Goal: Information Seeking & Learning: Learn about a topic

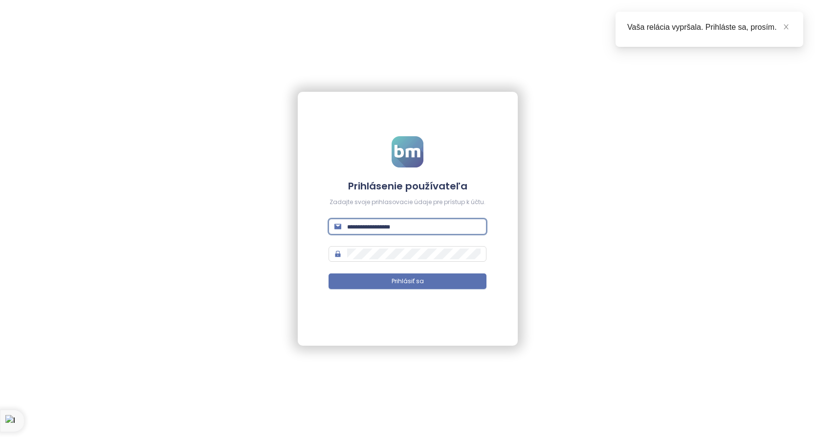
type input "**********"
click at [407, 281] on button "Prihlásiť sa" at bounding box center [407, 282] width 158 height 16
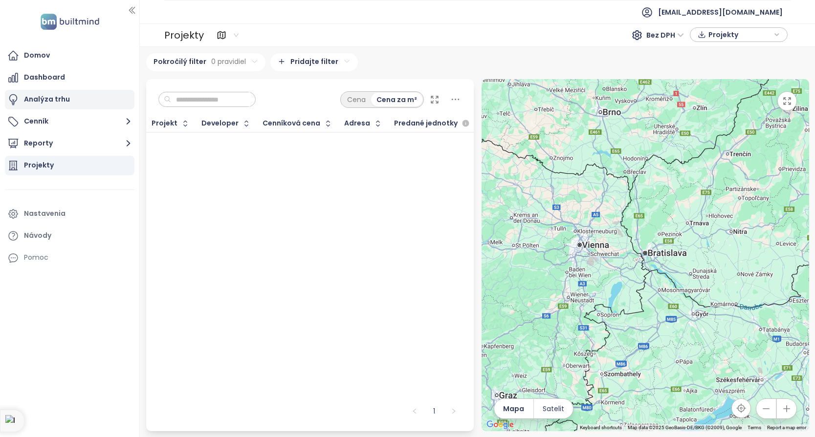
click at [59, 100] on div "Analýza trhu" at bounding box center [47, 99] width 46 height 12
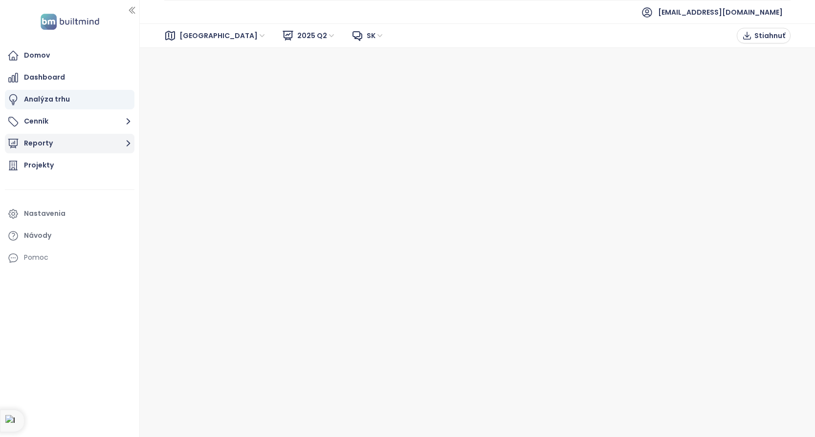
click at [126, 144] on icon "button" at bounding box center [128, 143] width 12 height 12
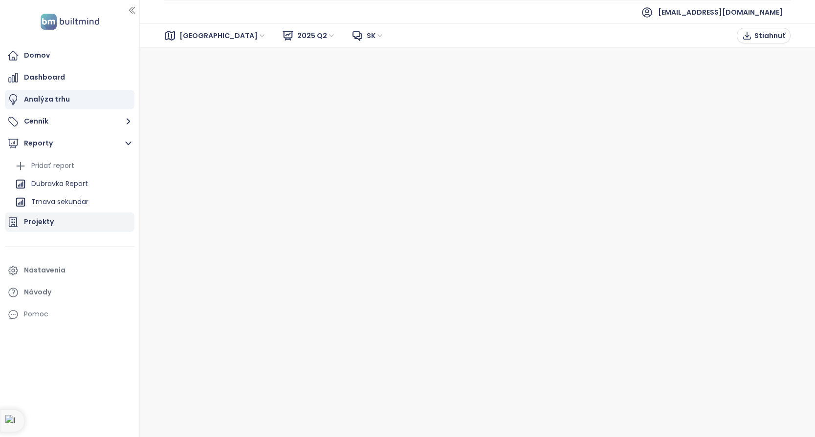
click at [43, 222] on div "Projekty" at bounding box center [39, 222] width 30 height 12
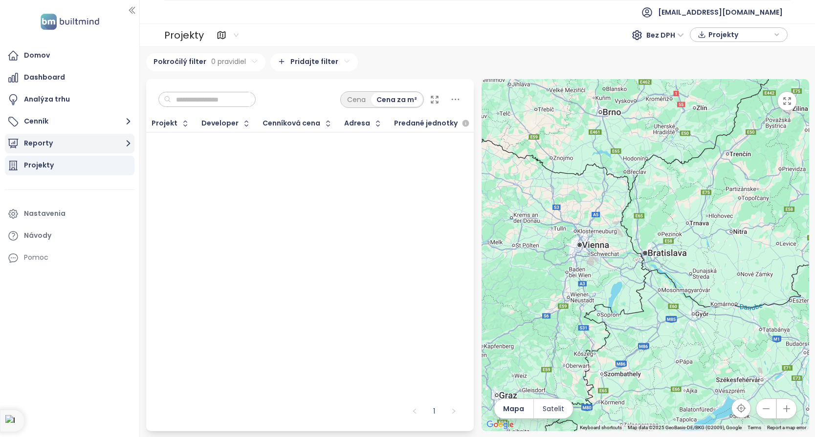
click at [42, 140] on button "Reporty" at bounding box center [70, 144] width 130 height 20
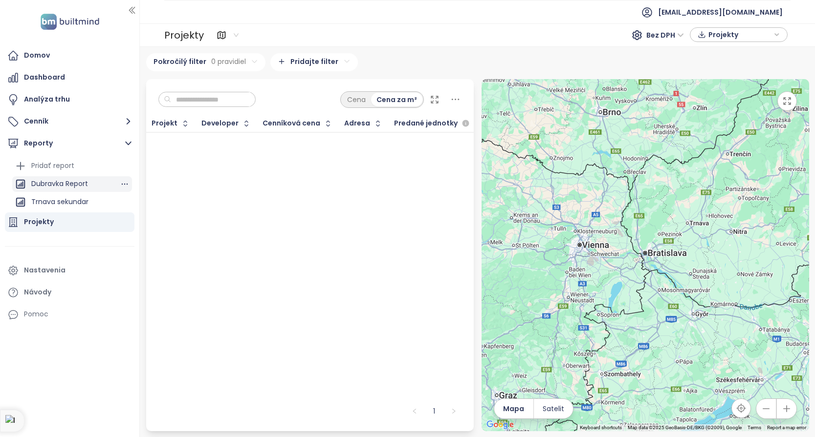
click at [70, 185] on div "Dubravka Report" at bounding box center [59, 184] width 57 height 12
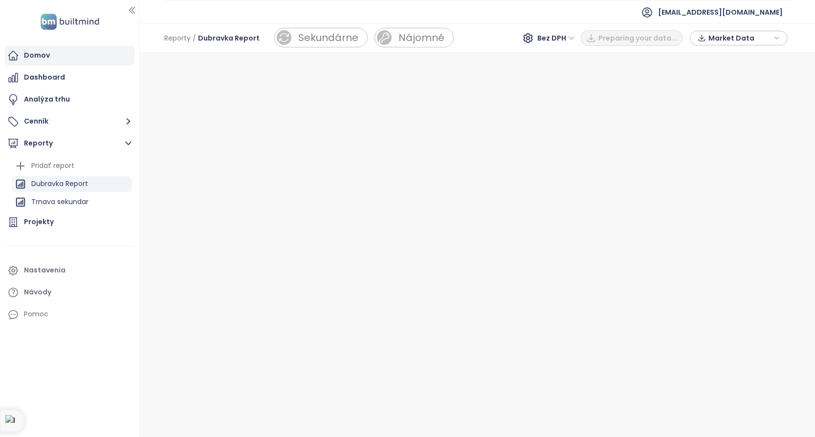
click at [40, 55] on div "Domov" at bounding box center [37, 55] width 26 height 12
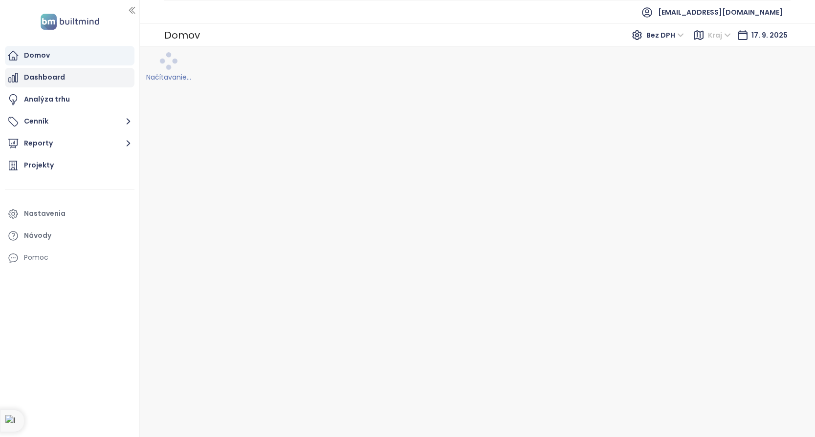
click at [40, 75] on div "Dashboard" at bounding box center [44, 77] width 41 height 12
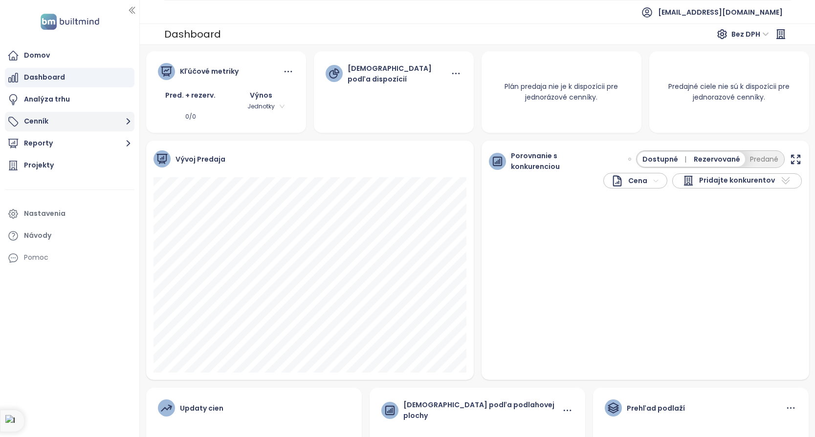
click at [24, 121] on button "Cenník" at bounding box center [70, 122] width 130 height 20
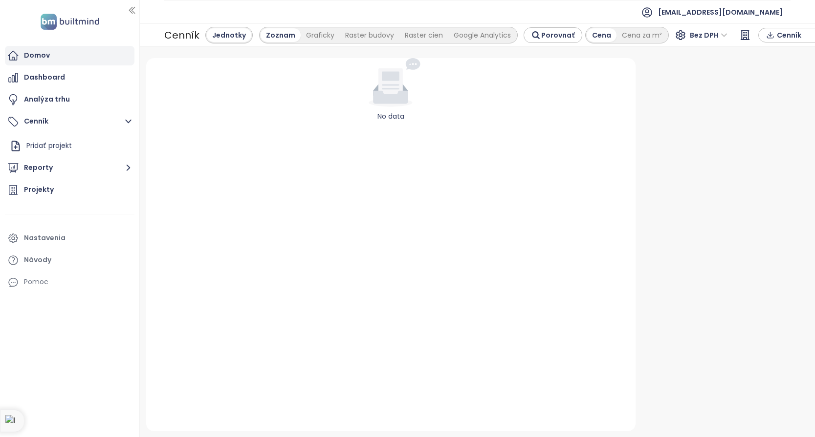
click at [32, 58] on div "Domov" at bounding box center [37, 55] width 26 height 12
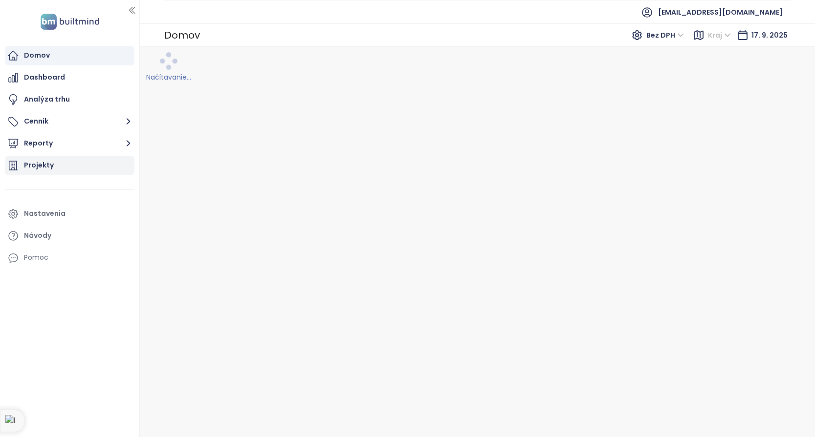
click at [38, 167] on div "Projekty" at bounding box center [39, 165] width 30 height 12
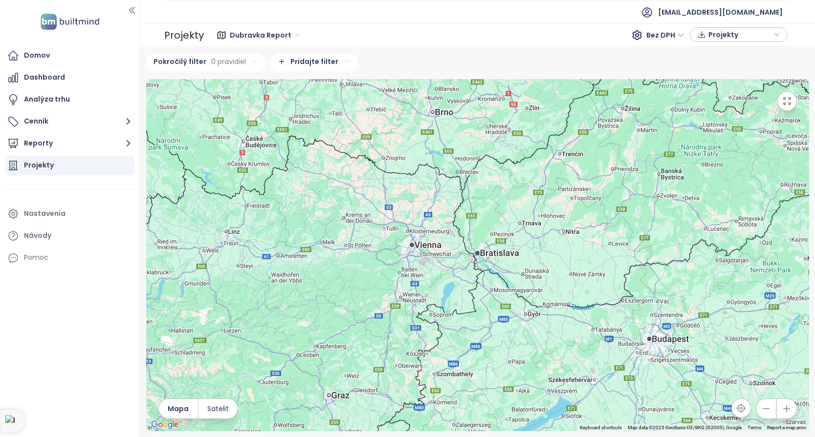
click at [38, 167] on div "Projekty" at bounding box center [39, 165] width 30 height 12
click at [775, 34] on icon "button" at bounding box center [776, 35] width 3 height 2
click at [555, 37] on div "Dubravka Report Bez DPH Projekty XLSX Stiahnuť" at bounding box center [497, 35] width 581 height 16
click at [735, 8] on span "[EMAIL_ADDRESS][DOMAIN_NAME]" at bounding box center [720, 11] width 125 height 23
click at [484, 23] on ul "[EMAIL_ADDRESS][DOMAIN_NAME]" at bounding box center [477, 12] width 626 height 24
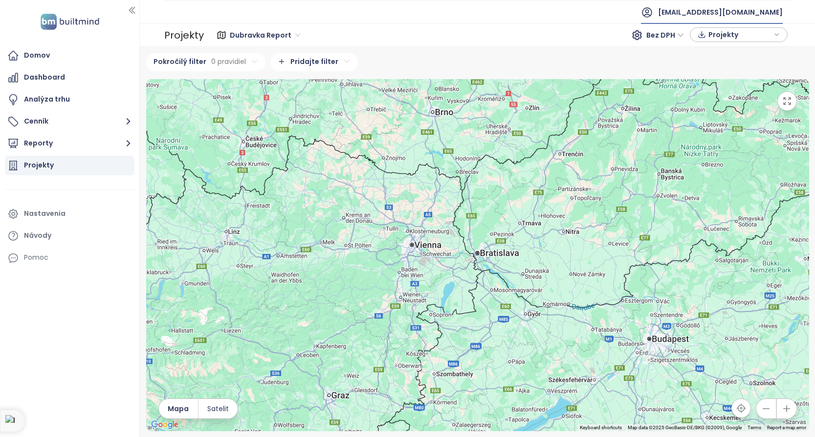
click at [740, 12] on span "[EMAIL_ADDRESS][DOMAIN_NAME]" at bounding box center [720, 11] width 125 height 23
click at [720, 40] on span "Odhlásiť sa" at bounding box center [715, 40] width 39 height 10
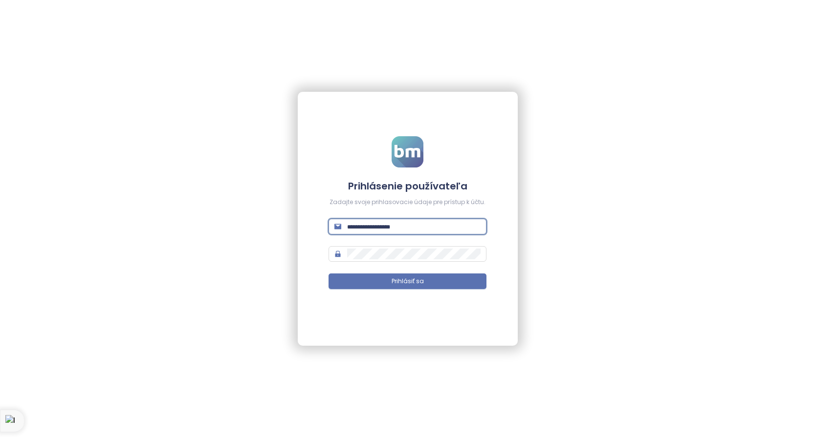
type input "**********"
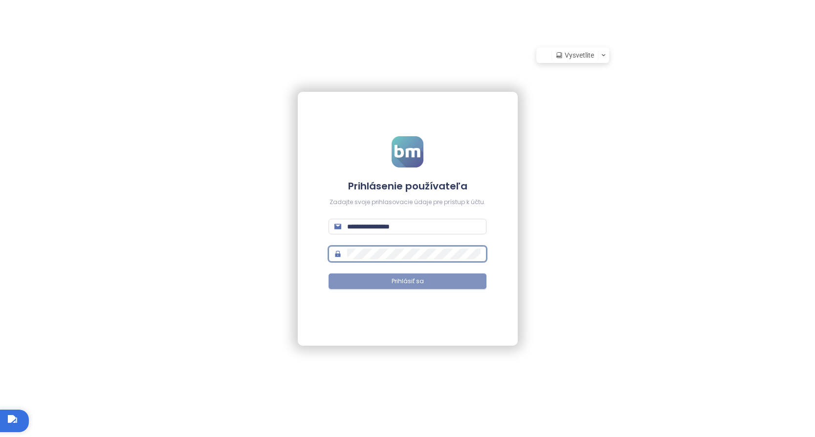
scroll to position [0, 0]
click at [405, 280] on span "Prihlásiť sa" at bounding box center [408, 281] width 32 height 9
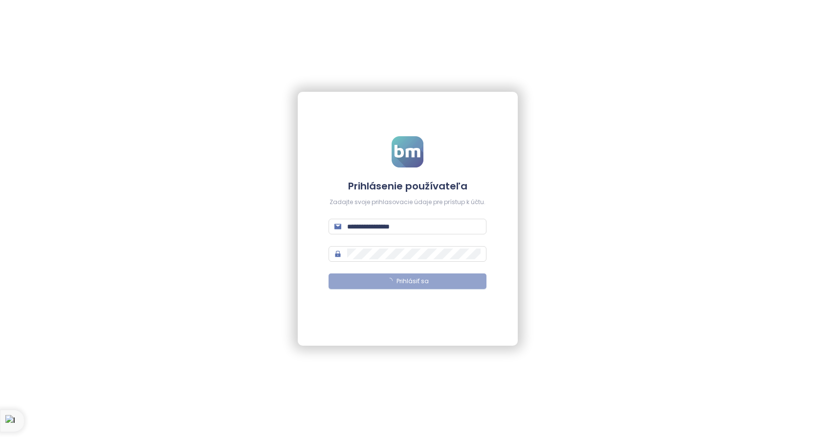
scroll to position [0, 0]
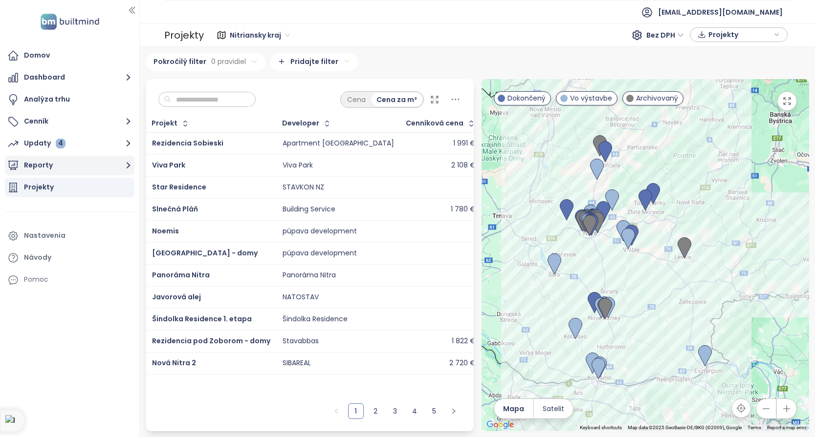
click at [130, 165] on icon "button" at bounding box center [128, 165] width 12 height 12
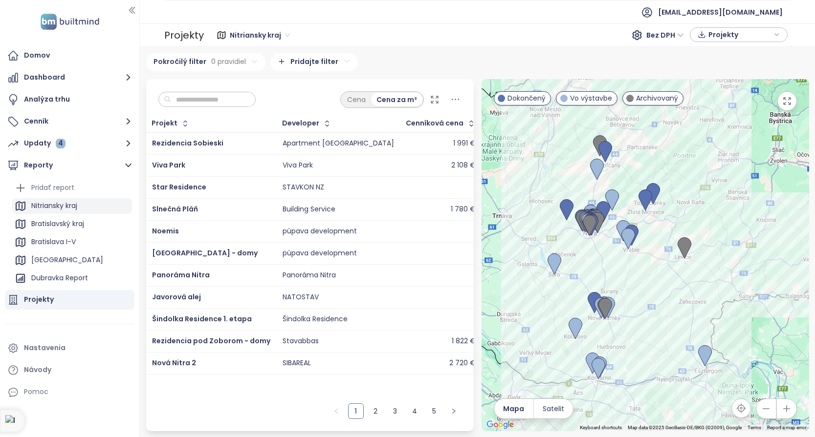
click at [61, 206] on div "Nitriansky kraj" at bounding box center [54, 206] width 46 height 12
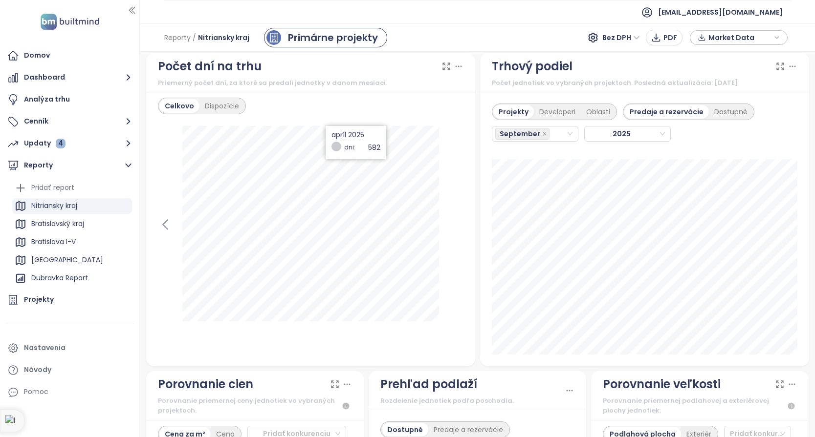
scroll to position [987, 0]
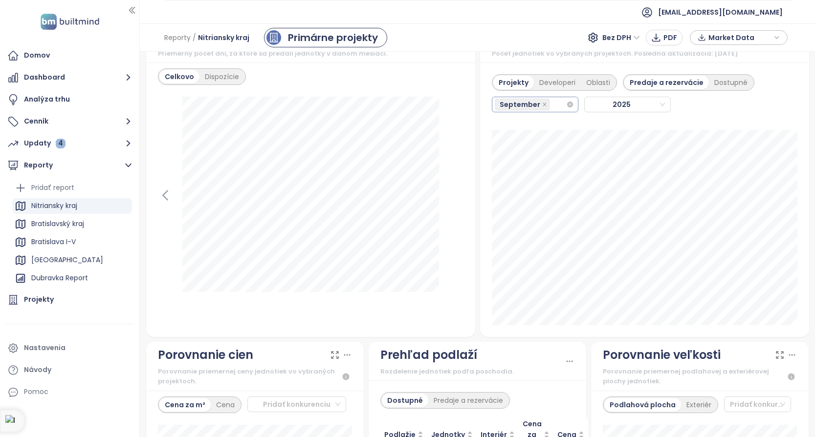
click at [553, 102] on div "September" at bounding box center [530, 105] width 71 height 14
click at [516, 215] on div "August" at bounding box center [534, 217] width 69 height 11
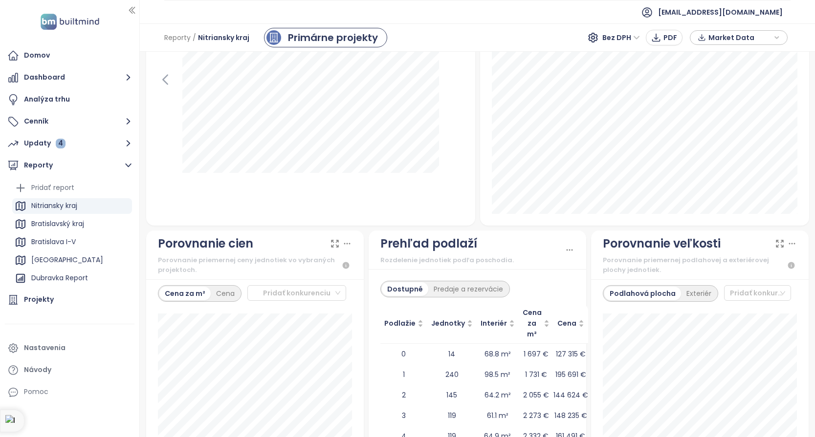
scroll to position [1137, 0]
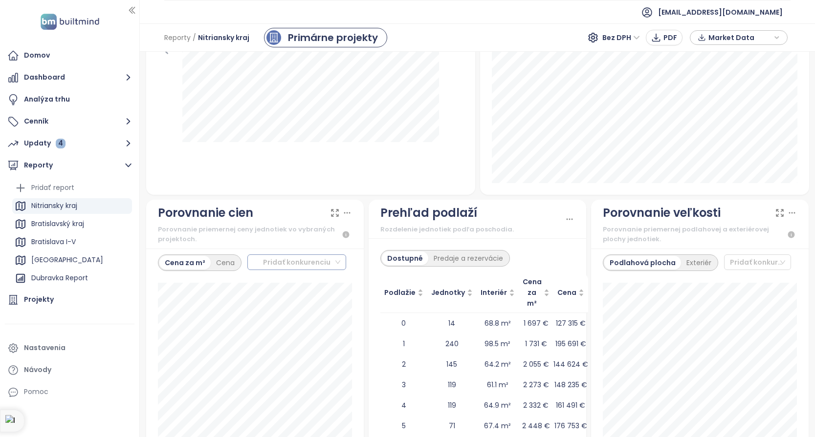
click at [338, 260] on div "Pridať konkurenciu" at bounding box center [296, 263] width 99 height 16
type input "*"
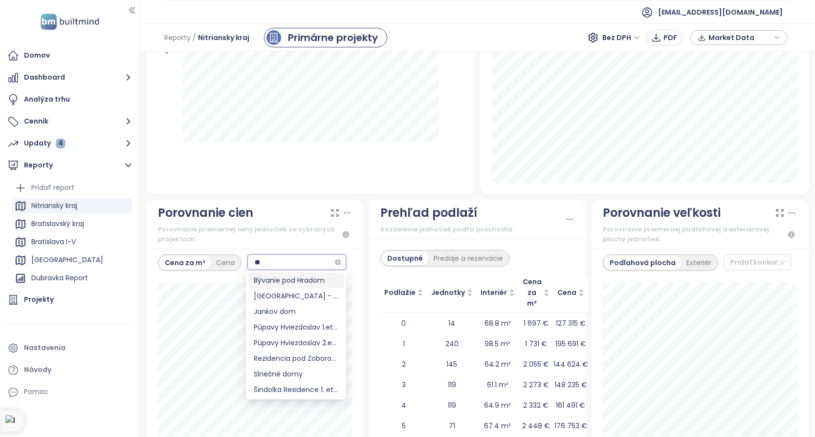
type input "*"
type input "**"
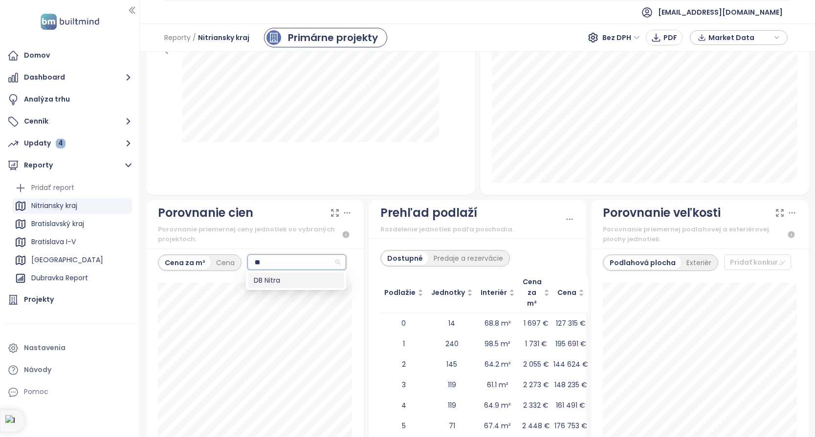
click at [303, 281] on div "DB Nitra" at bounding box center [296, 280] width 85 height 11
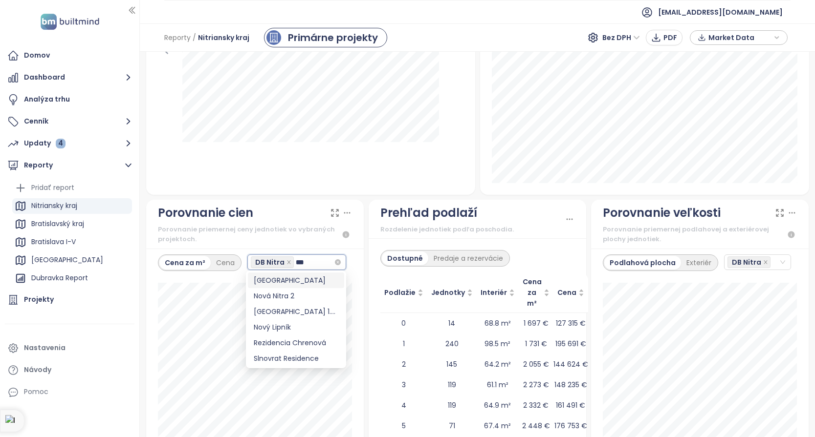
type input "****"
click at [268, 293] on div "Nová Nitra 2" at bounding box center [296, 296] width 85 height 11
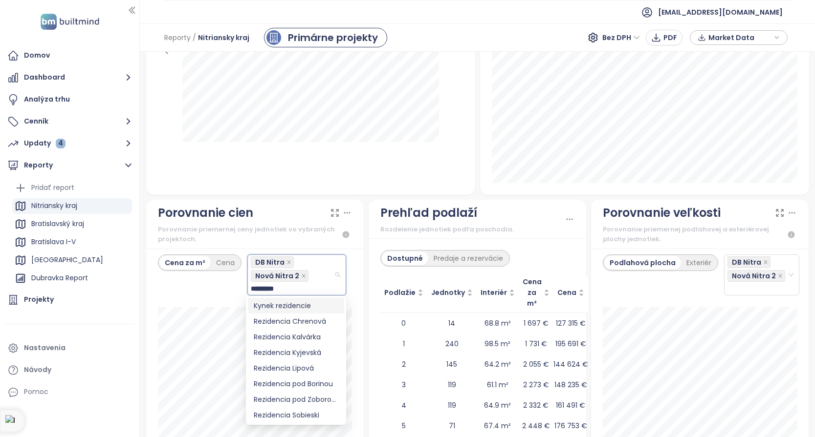
type input "**********"
click at [289, 381] on div "Rezidencia pod Zoborom - domy" at bounding box center [296, 384] width 85 height 11
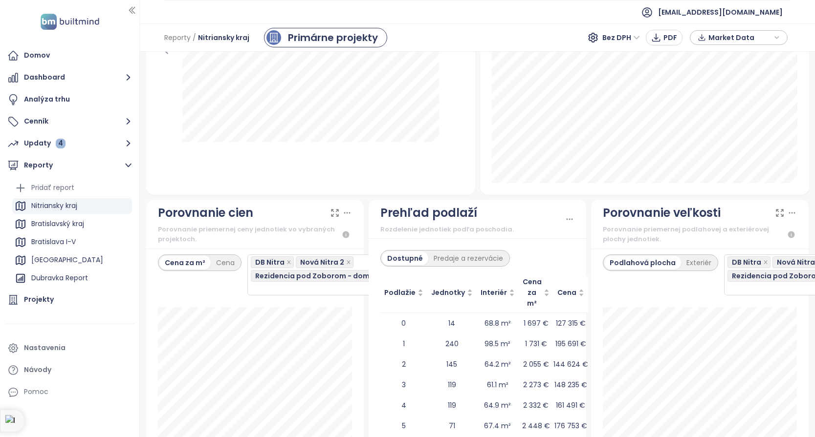
click at [261, 191] on div "Celkovo Dispozície" at bounding box center [310, 54] width 329 height 283
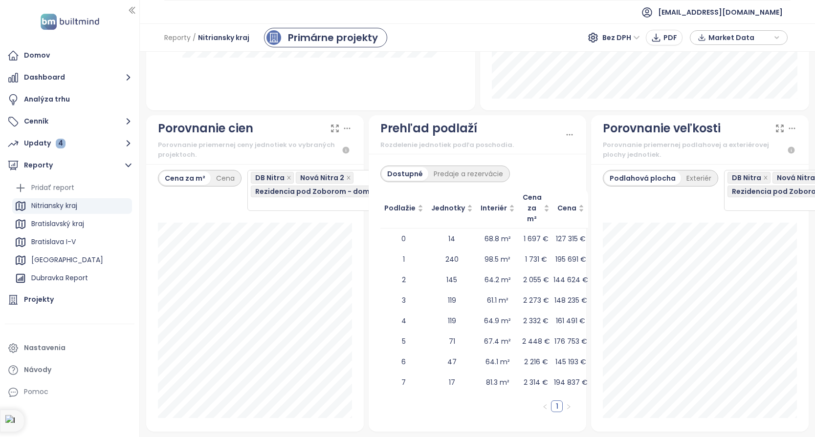
scroll to position [1221, 0]
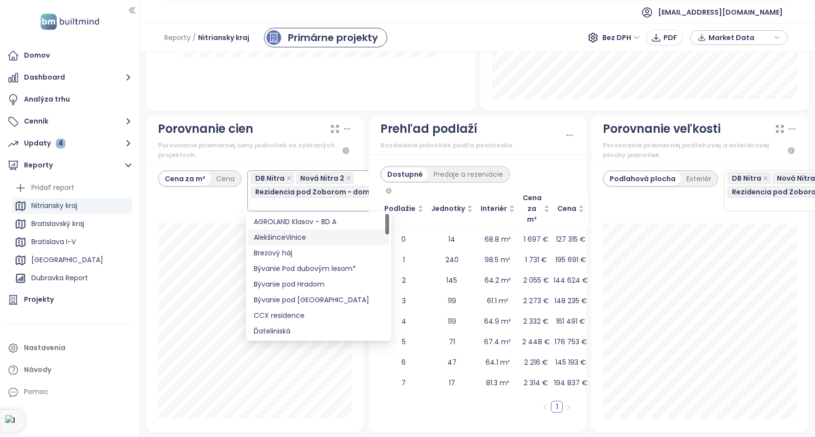
click at [279, 205] on div "DB Nitra Nová Nitra 2 Rezidencia pod Zoborom - domy" at bounding box center [318, 191] width 134 height 39
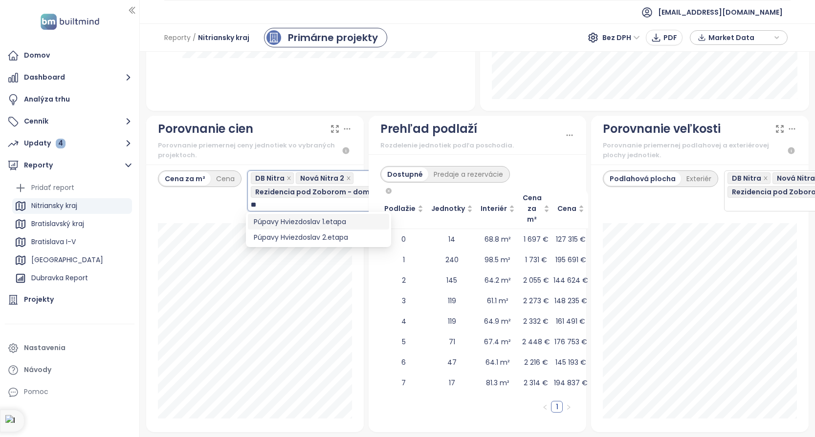
type input "***"
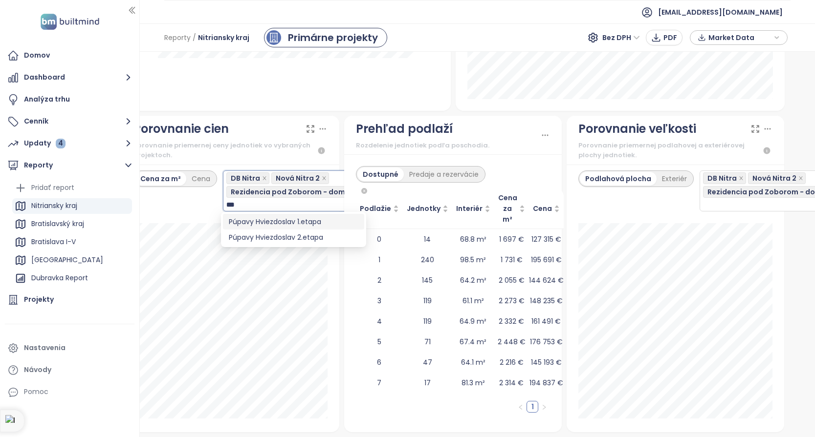
scroll to position [1221, 24]
click at [284, 223] on div "Púpavy Hviezdoslav 1.etapa" at bounding box center [294, 222] width 130 height 11
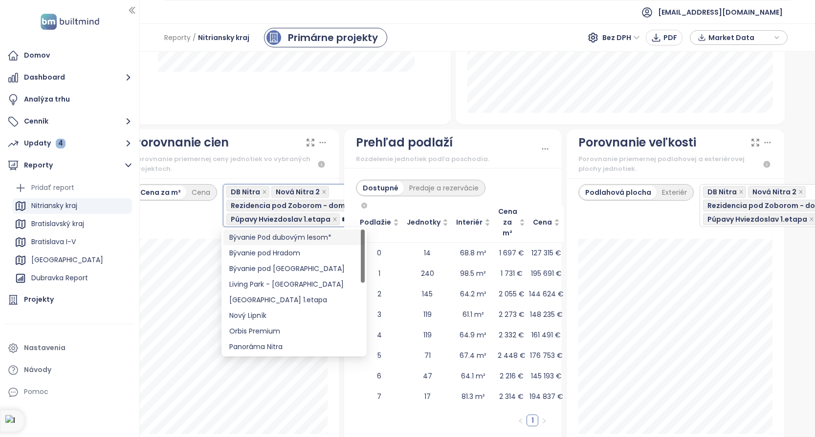
type input "**"
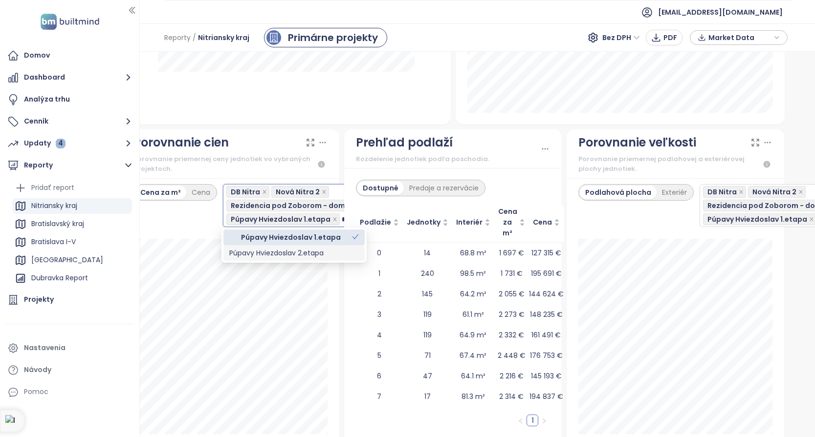
click at [287, 250] on div "Púpavy Hviezdoslav 2.etapa" at bounding box center [294, 253] width 130 height 11
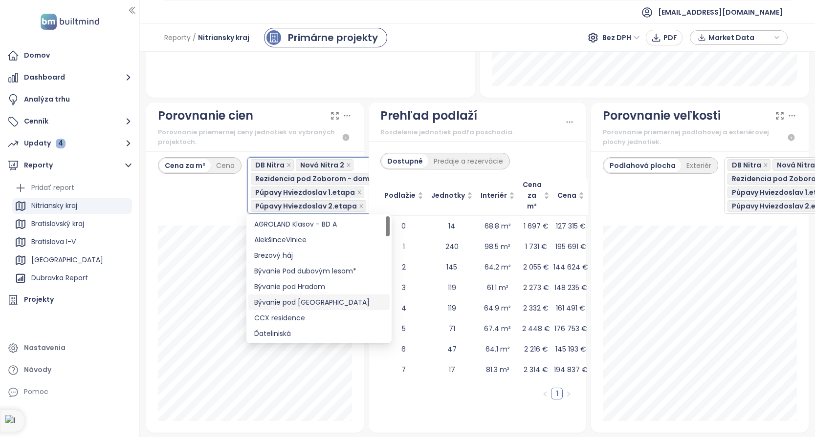
scroll to position [1248, 0]
click at [210, 201] on div "Cena za m² Cena DB Nitra [GEOGRAPHIC_DATA] 2 Rezidencia pod Zoborom - domy Púpa…" at bounding box center [255, 185] width 194 height 57
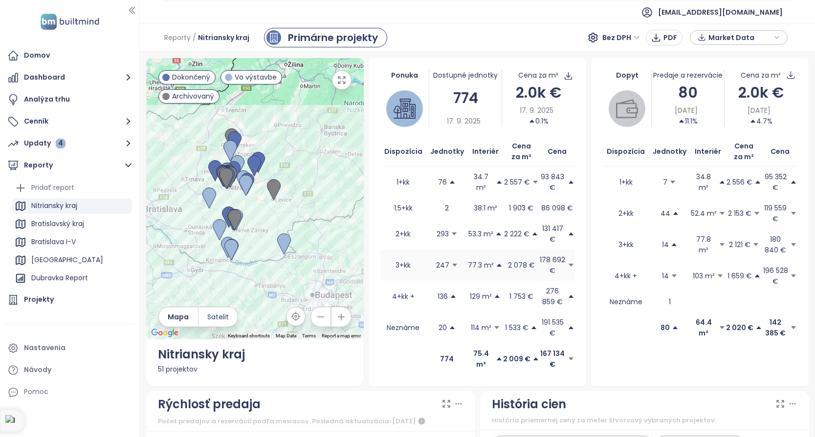
scroll to position [0, 0]
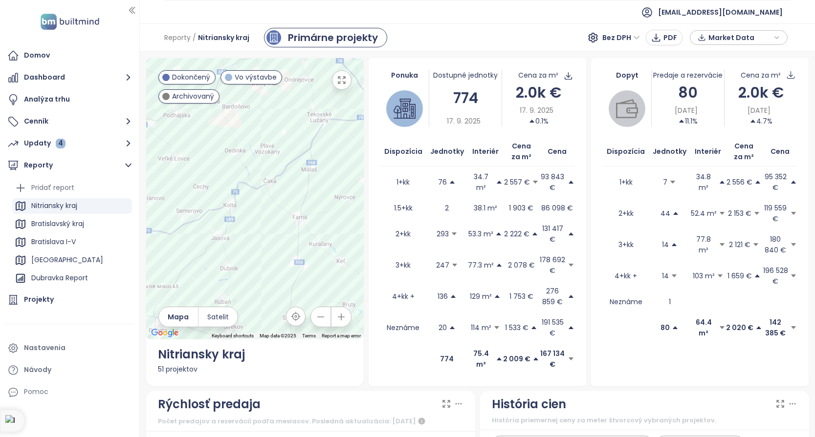
drag, startPoint x: 206, startPoint y: 202, endPoint x: 312, endPoint y: 235, distance: 110.7
click at [312, 235] on div at bounding box center [255, 199] width 218 height 282
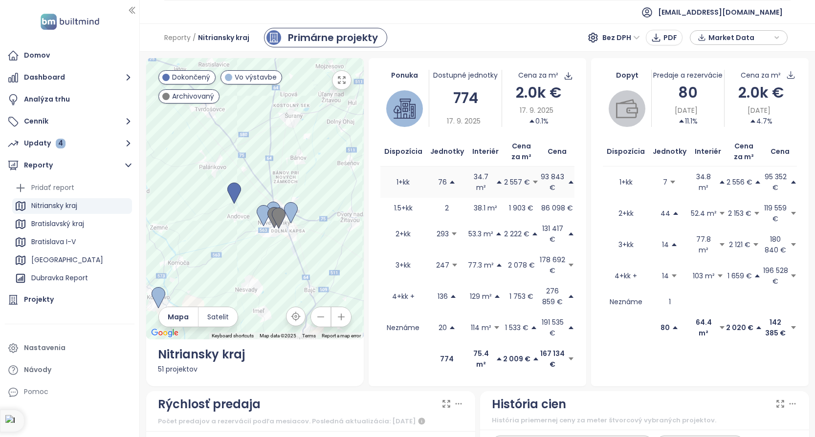
drag, startPoint x: 272, startPoint y: 205, endPoint x: 408, endPoint y: 195, distance: 136.3
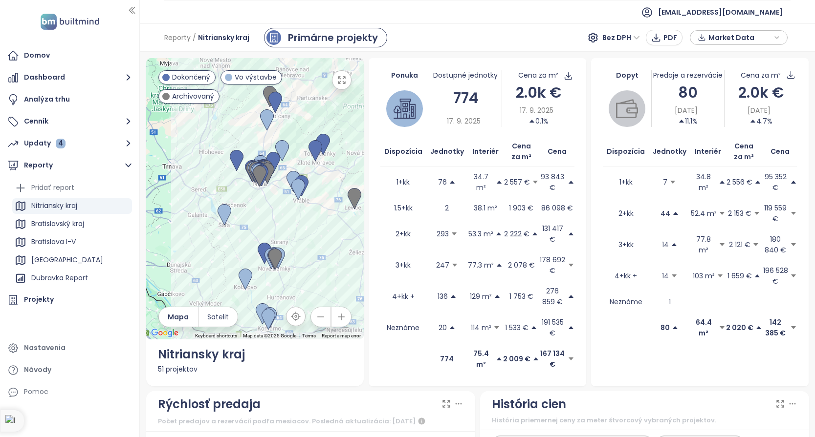
drag, startPoint x: 304, startPoint y: 217, endPoint x: 303, endPoint y: 253, distance: 35.7
click at [302, 254] on div at bounding box center [255, 199] width 218 height 282
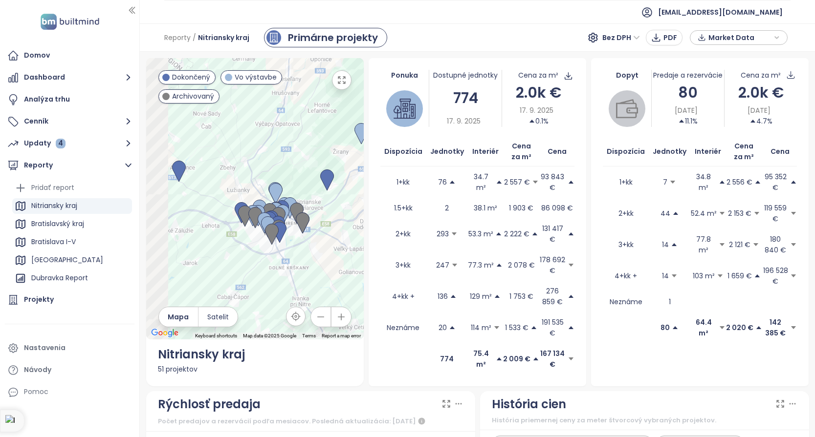
drag, startPoint x: 267, startPoint y: 178, endPoint x: 327, endPoint y: 184, distance: 60.8
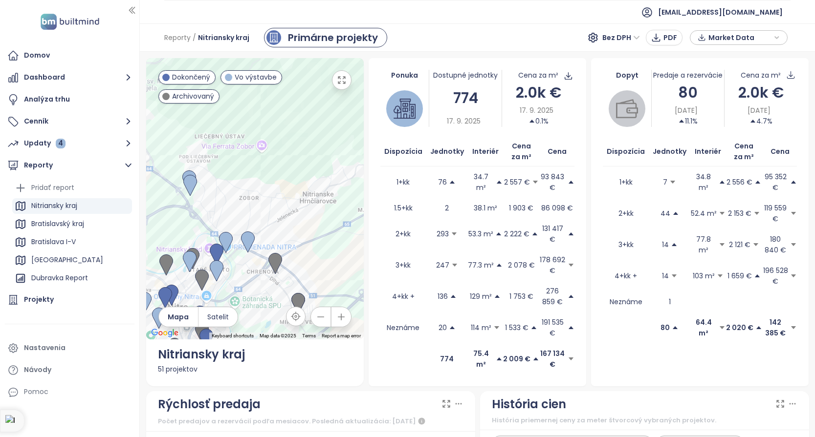
drag, startPoint x: 288, startPoint y: 204, endPoint x: 311, endPoint y: 97, distance: 109.1
click at [311, 97] on div at bounding box center [255, 199] width 218 height 282
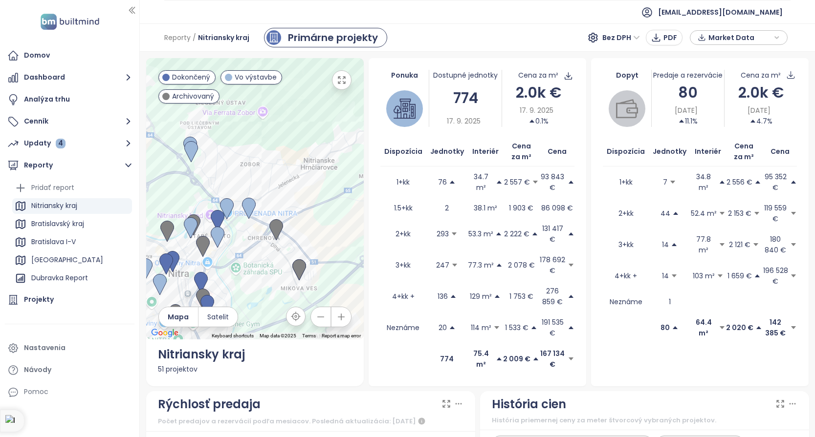
drag, startPoint x: 293, startPoint y: 188, endPoint x: 289, endPoint y: 144, distance: 44.7
click at [293, 141] on div at bounding box center [255, 199] width 218 height 282
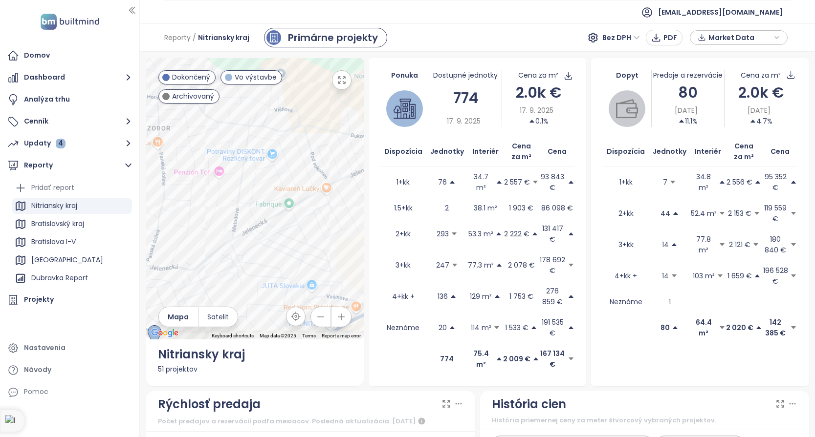
drag, startPoint x: 274, startPoint y: 177, endPoint x: 302, endPoint y: 125, distance: 59.5
click at [302, 125] on div at bounding box center [255, 199] width 218 height 282
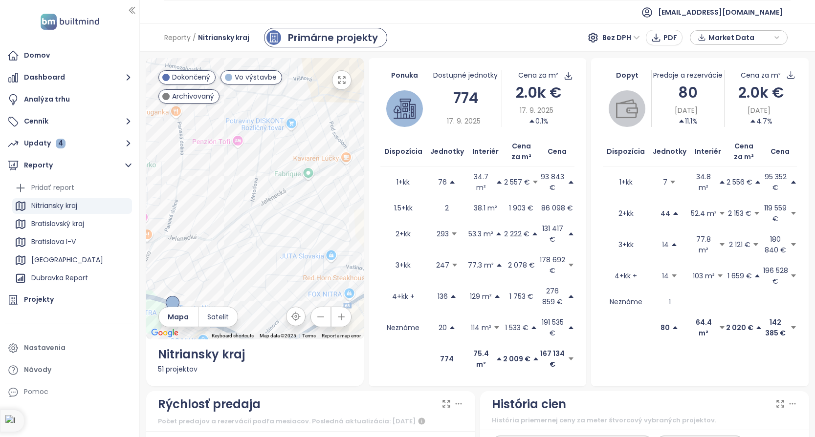
drag, startPoint x: 276, startPoint y: 174, endPoint x: 278, endPoint y: 140, distance: 34.3
click at [278, 137] on div at bounding box center [255, 199] width 218 height 282
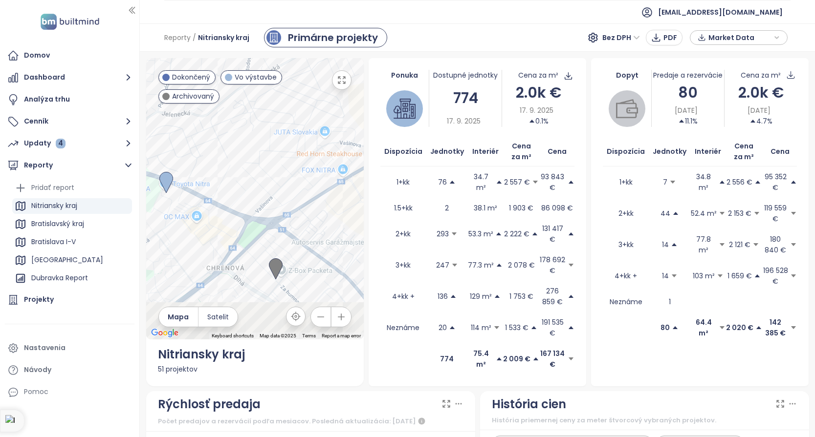
drag, startPoint x: 272, startPoint y: 199, endPoint x: 262, endPoint y: 115, distance: 84.6
click at [262, 115] on div at bounding box center [255, 199] width 218 height 282
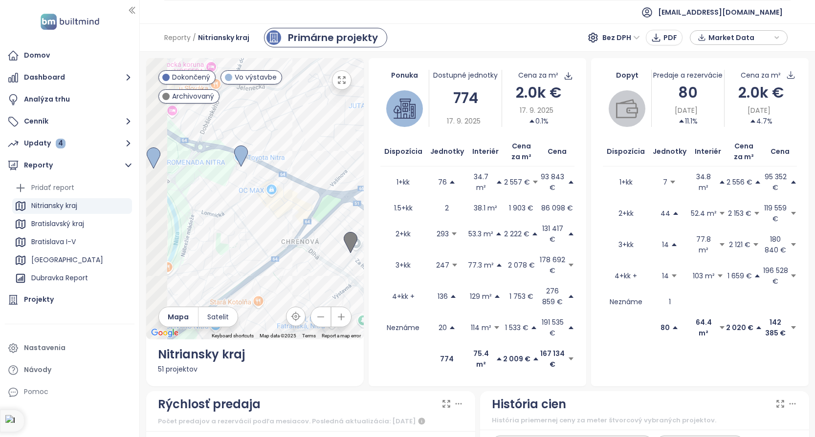
drag, startPoint x: 227, startPoint y: 145, endPoint x: 306, endPoint y: 129, distance: 80.7
click at [306, 129] on div at bounding box center [255, 199] width 218 height 282
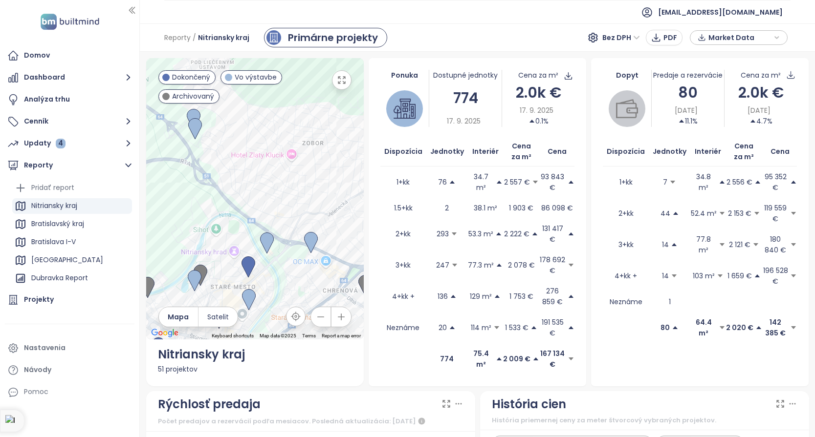
drag, startPoint x: 247, startPoint y: 190, endPoint x: 277, endPoint y: 246, distance: 63.6
click at [279, 252] on div "To navigate, press the arrow keys." at bounding box center [255, 199] width 218 height 282
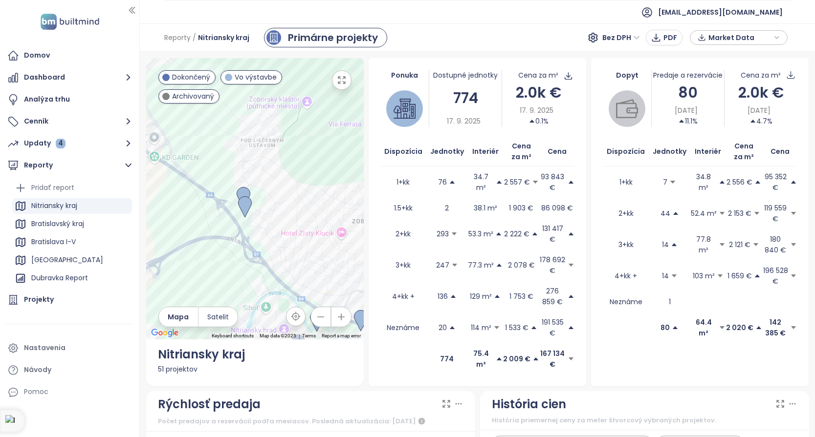
drag, startPoint x: 261, startPoint y: 186, endPoint x: 271, endPoint y: 220, distance: 36.1
click at [271, 220] on div at bounding box center [255, 199] width 218 height 282
click at [241, 191] on img at bounding box center [244, 199] width 14 height 22
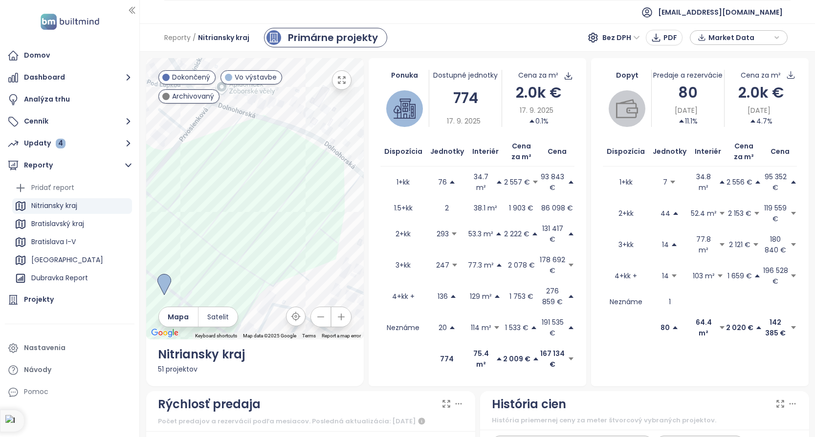
click at [252, 202] on div "To navigate, press the arrow keys." at bounding box center [255, 199] width 218 height 282
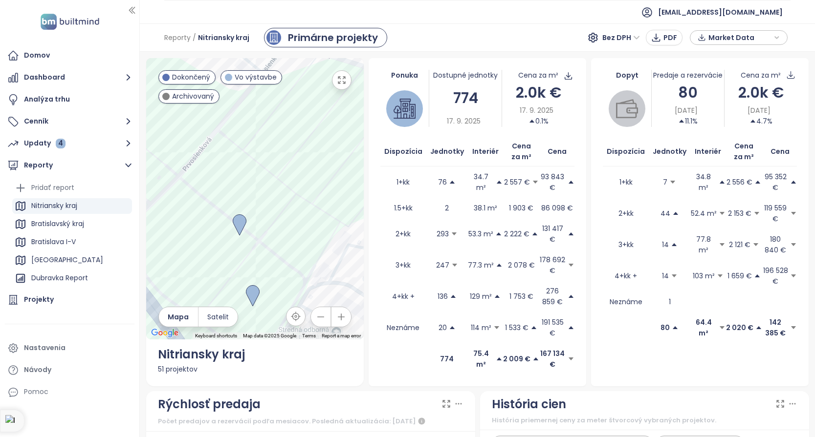
drag, startPoint x: 228, startPoint y: 244, endPoint x: 295, endPoint y: 196, distance: 81.9
click at [308, 181] on div at bounding box center [255, 199] width 218 height 282
click at [242, 218] on img at bounding box center [243, 223] width 14 height 22
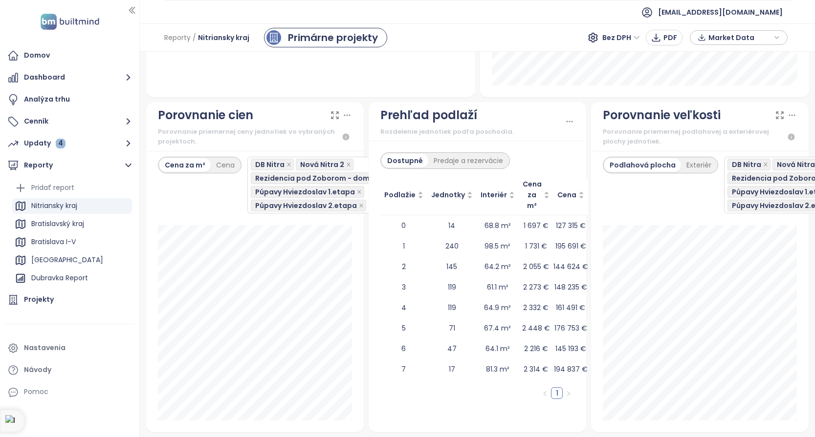
scroll to position [1248, 0]
click at [126, 140] on icon "button" at bounding box center [128, 143] width 12 height 12
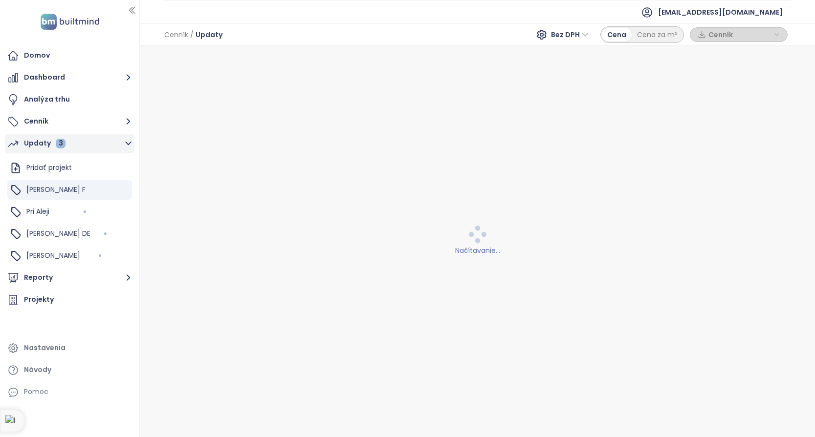
click at [126, 141] on icon "button" at bounding box center [128, 143] width 12 height 12
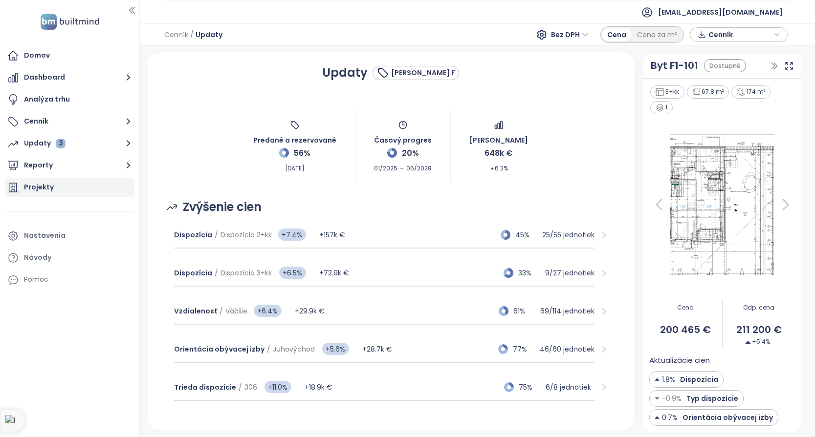
click at [45, 187] on div "Projekty" at bounding box center [39, 187] width 30 height 12
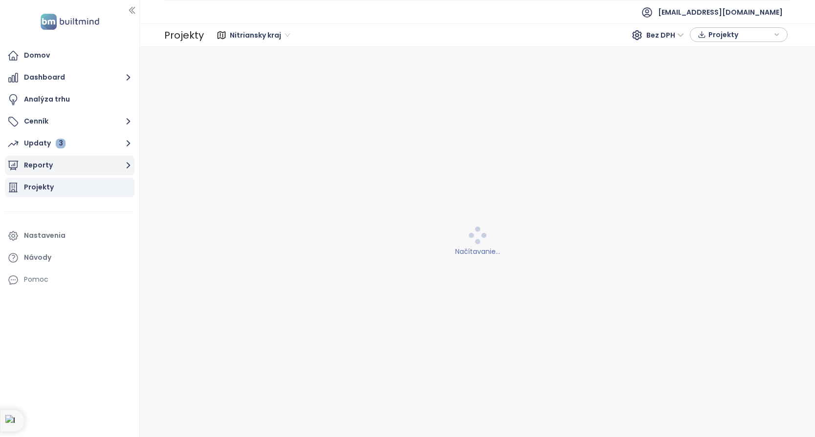
drag, startPoint x: 37, startPoint y: 162, endPoint x: 49, endPoint y: 171, distance: 15.2
click at [37, 162] on button "Reporty" at bounding box center [70, 166] width 130 height 20
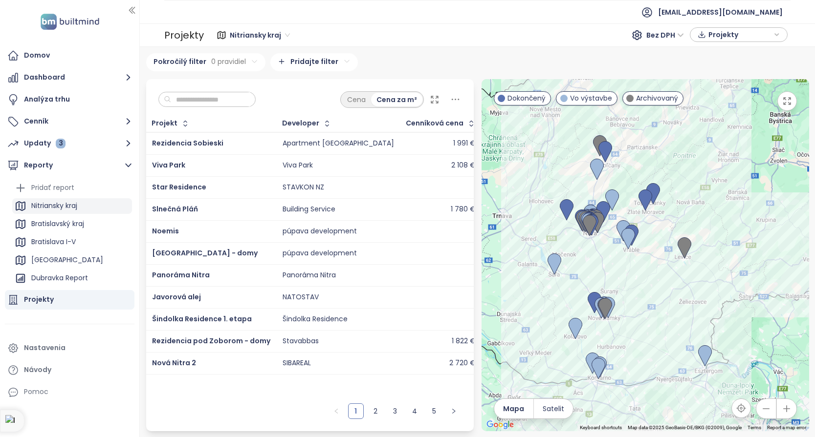
click at [48, 203] on div "Nitriansky kraj" at bounding box center [54, 206] width 46 height 12
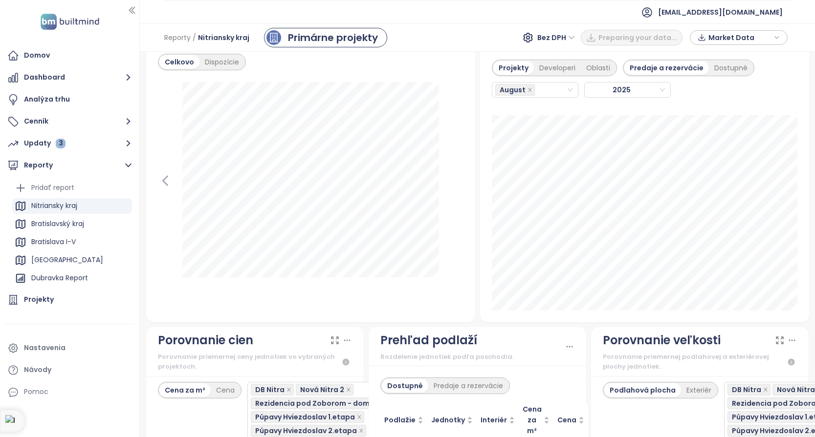
scroll to position [1015, 0]
click at [568, 88] on icon "close-circle" at bounding box center [570, 90] width 6 height 6
